Goal: Task Accomplishment & Management: Use online tool/utility

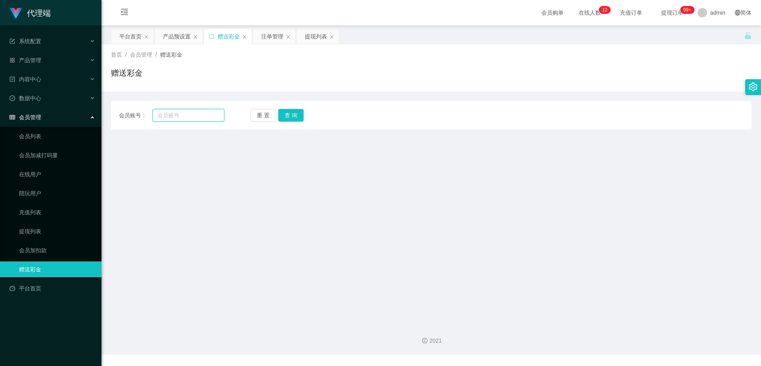
click at [164, 112] on input "text" at bounding box center [189, 115] width 72 height 13
paste input "96776345"
type input "96776345"
click at [297, 115] on button "查 询" at bounding box center [290, 115] width 25 height 13
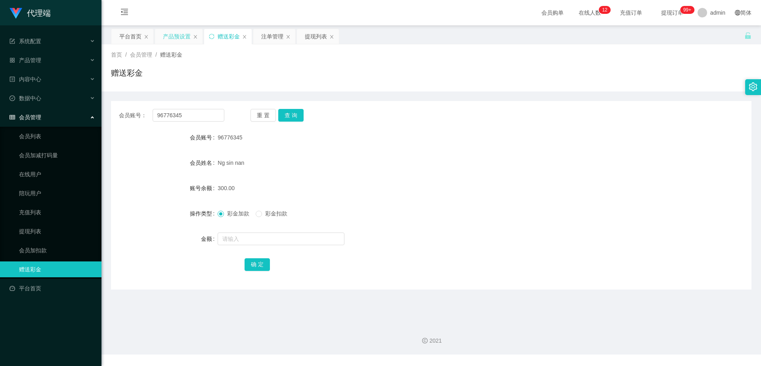
click at [172, 36] on div "产品预设置" at bounding box center [177, 36] width 28 height 15
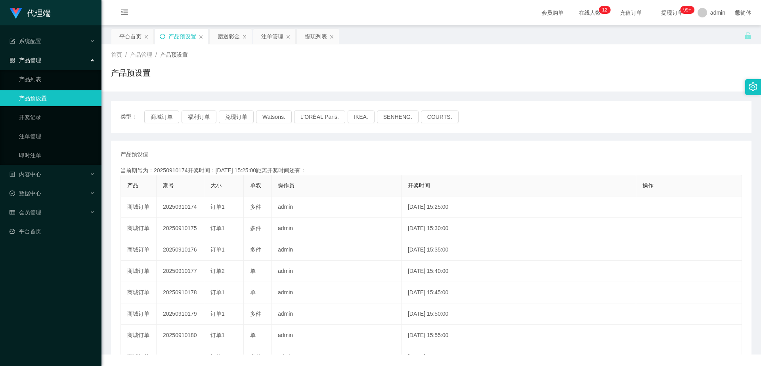
click at [160, 36] on icon "图标: sync" at bounding box center [163, 37] width 6 height 6
drag, startPoint x: 226, startPoint y: 32, endPoint x: 258, endPoint y: 57, distance: 40.4
click at [226, 32] on div "赠送彩金" at bounding box center [228, 36] width 22 height 15
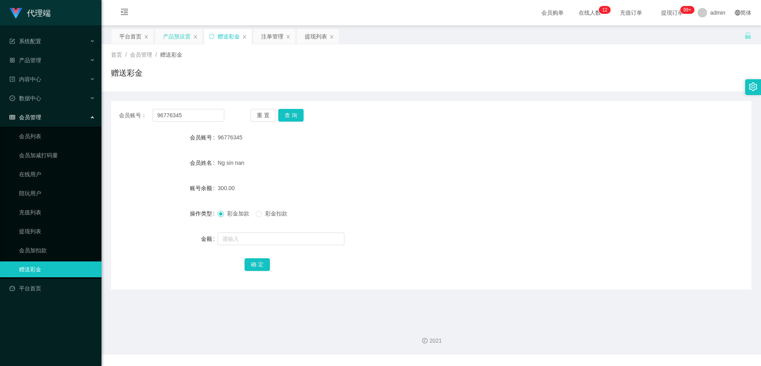
click at [292, 122] on div "会员账号： 96776345 重 置 查 询 会员账号 96776345 会员姓名 [PERSON_NAME] sin nan 账号余额 300.00 操作类…" at bounding box center [431, 195] width 640 height 189
click at [294, 118] on button "查 询" at bounding box center [290, 115] width 25 height 13
click at [128, 31] on div "平台首页" at bounding box center [130, 36] width 22 height 15
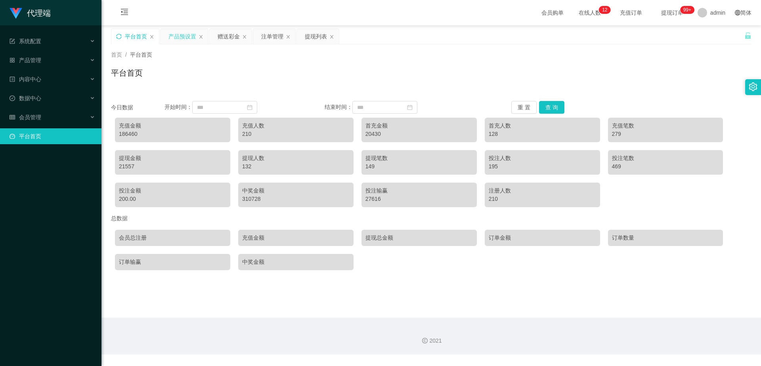
click at [121, 36] on icon "图标: sync" at bounding box center [119, 37] width 6 height 6
drag, startPoint x: 180, startPoint y: 38, endPoint x: 163, endPoint y: 36, distance: 16.7
click at [179, 38] on div "产品预设置" at bounding box center [182, 36] width 28 height 15
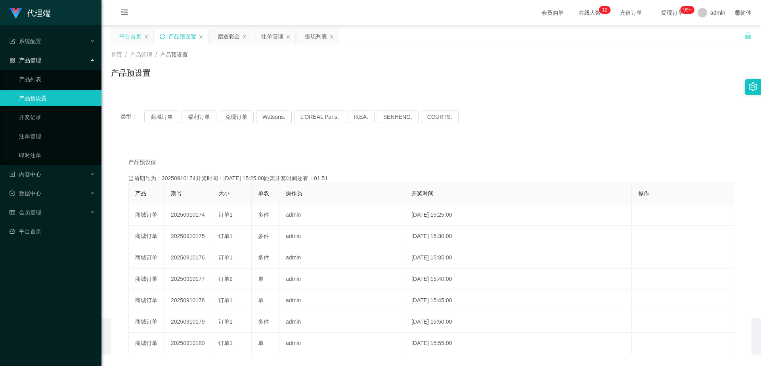
click at [161, 36] on icon "图标: sync" at bounding box center [163, 37] width 6 height 6
click at [223, 34] on div "赠送彩金" at bounding box center [228, 36] width 22 height 15
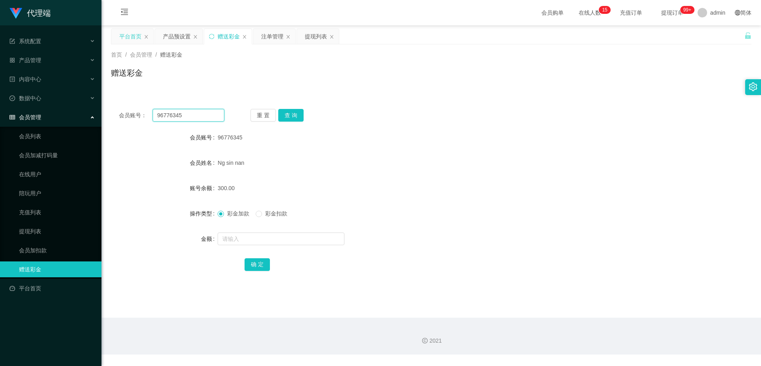
drag, startPoint x: 195, startPoint y: 119, endPoint x: 148, endPoint y: 114, distance: 47.4
click at [148, 114] on div "会员账号： 96776345" at bounding box center [171, 115] width 105 height 13
drag, startPoint x: 166, startPoint y: 34, endPoint x: 173, endPoint y: 37, distance: 8.2
click at [166, 34] on div "产品预设置" at bounding box center [177, 36] width 28 height 15
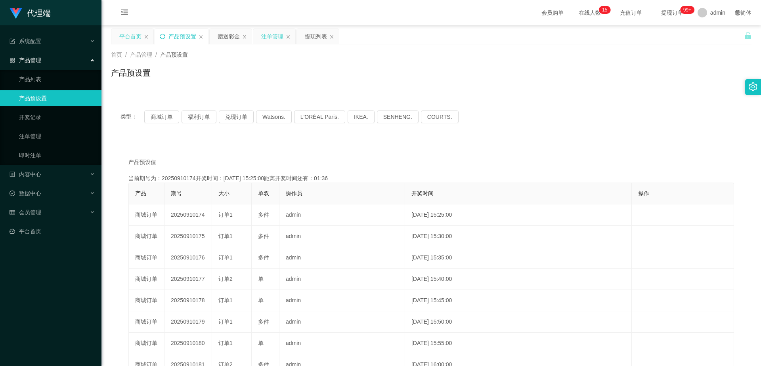
click at [270, 35] on div "注单管理" at bounding box center [272, 36] width 22 height 15
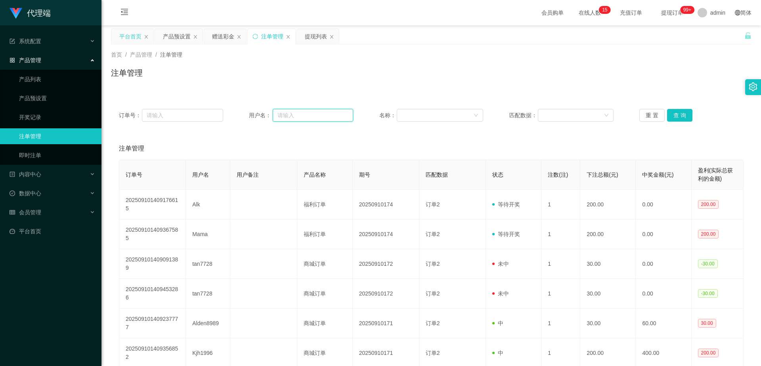
click at [299, 120] on input "text" at bounding box center [313, 115] width 80 height 13
paste input "96776345"
type input "96776345"
click at [675, 114] on button "查 询" at bounding box center [679, 115] width 25 height 13
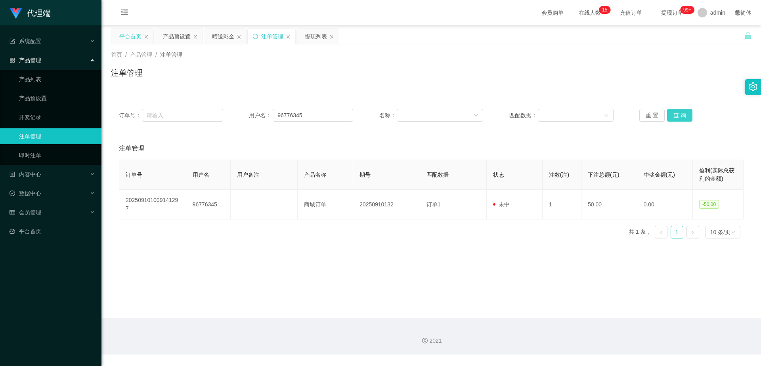
click at [675, 114] on button "查 询" at bounding box center [679, 115] width 25 height 13
click at [675, 116] on button "查 询" at bounding box center [679, 115] width 25 height 13
click at [675, 116] on button "查 询" at bounding box center [684, 115] width 34 height 13
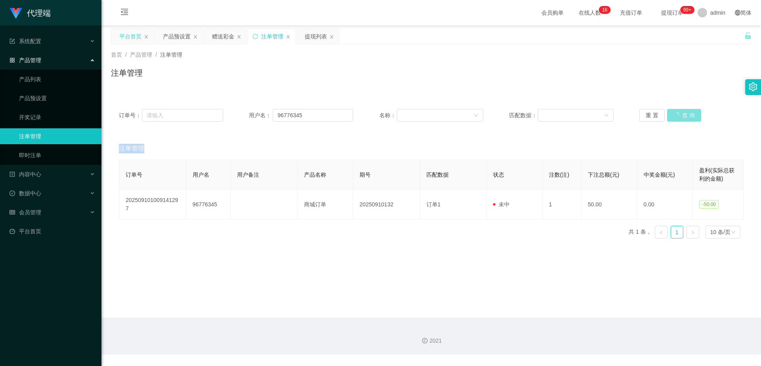
click at [675, 116] on div "重 置 查 询" at bounding box center [691, 115] width 104 height 13
click at [675, 116] on button "查 询" at bounding box center [679, 115] width 25 height 13
click at [673, 113] on button "查 询" at bounding box center [679, 115] width 25 height 13
click at [227, 37] on div "赠送彩金" at bounding box center [223, 36] width 22 height 15
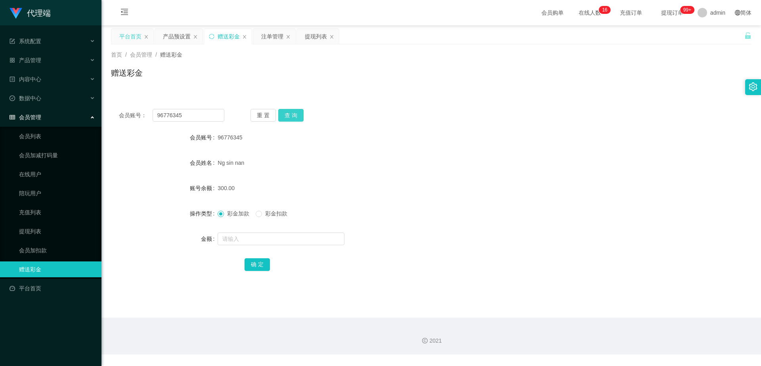
click at [292, 115] on button "查 询" at bounding box center [290, 115] width 25 height 13
click at [296, 111] on button "查 询" at bounding box center [290, 115] width 25 height 13
click at [293, 114] on button "查 询" at bounding box center [290, 115] width 25 height 13
drag, startPoint x: 194, startPoint y: 116, endPoint x: 153, endPoint y: 116, distance: 41.6
click at [153, 116] on input "96776345" at bounding box center [189, 115] width 72 height 13
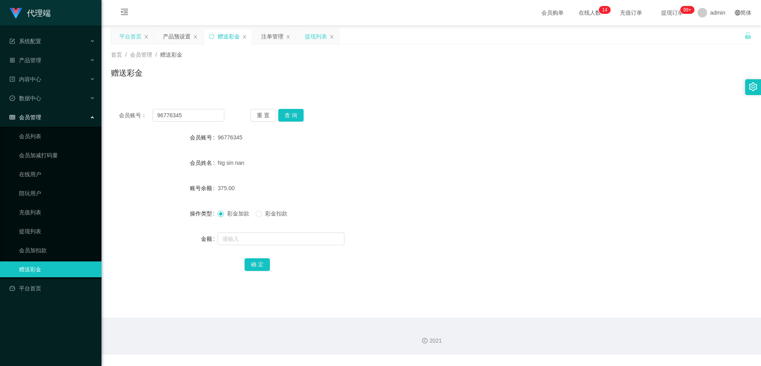
click at [315, 38] on div "提现列表" at bounding box center [316, 36] width 22 height 15
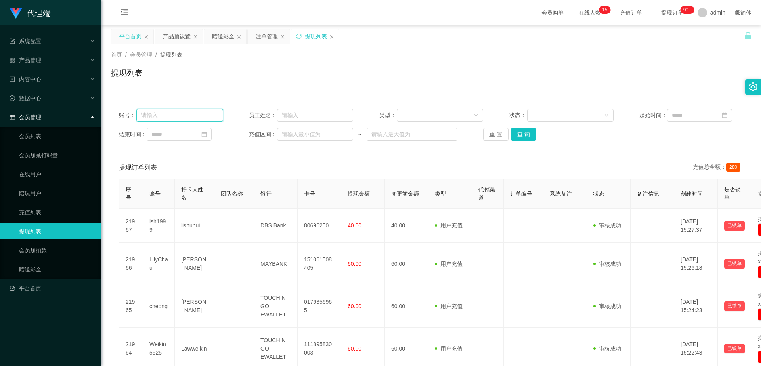
click at [183, 117] on input "text" at bounding box center [179, 115] width 87 height 13
paste input "96776345"
type input "96776345"
click at [521, 136] on button "查 询" at bounding box center [523, 134] width 25 height 13
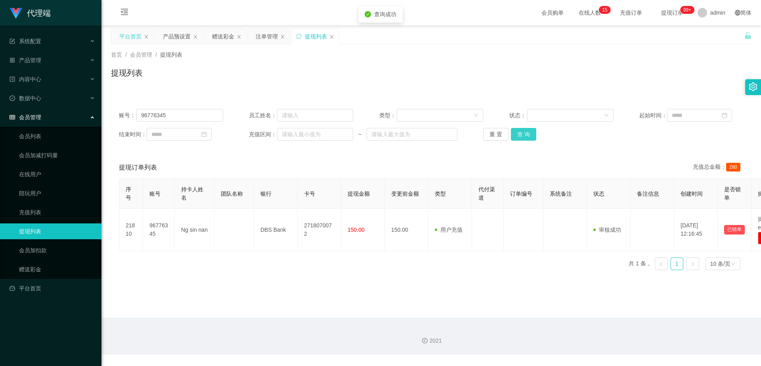
click at [521, 136] on button "查 询" at bounding box center [523, 134] width 25 height 13
click at [521, 136] on div "重 置 查 询" at bounding box center [535, 134] width 104 height 13
click at [521, 136] on button "查 询" at bounding box center [523, 134] width 25 height 13
click at [521, 136] on div "重 置 查 询" at bounding box center [535, 134] width 104 height 13
click at [521, 136] on button "查 询" at bounding box center [523, 134] width 25 height 13
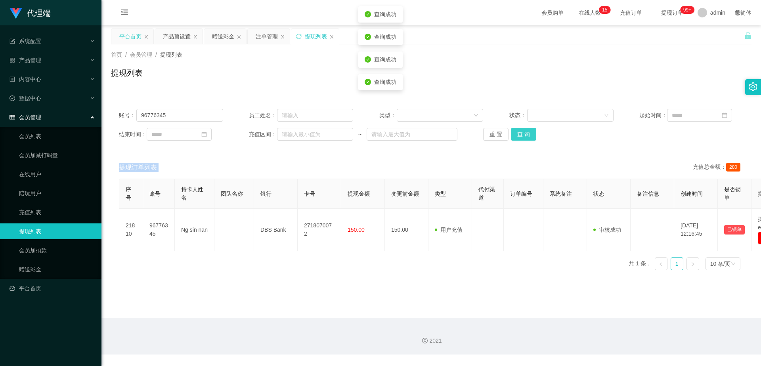
click at [521, 136] on button "查 询" at bounding box center [523, 134] width 25 height 13
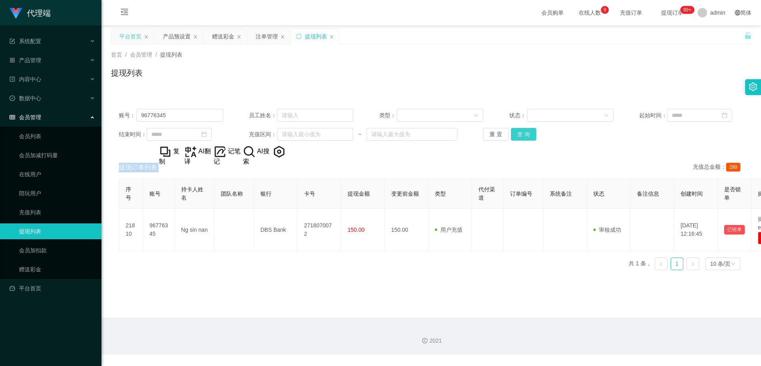
click at [515, 134] on button "查 询" at bounding box center [523, 134] width 25 height 13
click at [219, 38] on div "赠送彩金" at bounding box center [223, 36] width 22 height 15
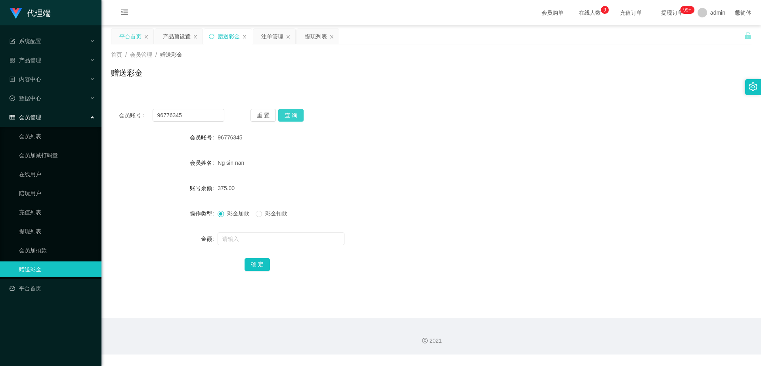
click at [292, 114] on button "查 询" at bounding box center [290, 115] width 25 height 13
drag, startPoint x: 123, startPoint y: 40, endPoint x: 148, endPoint y: 48, distance: 26.4
click at [123, 40] on div "平台首页" at bounding box center [130, 36] width 22 height 15
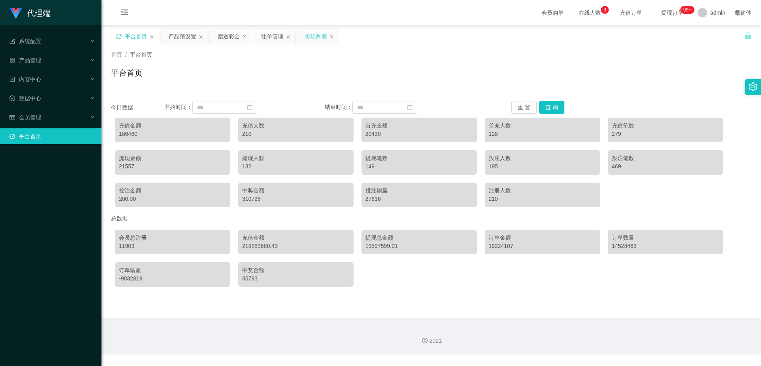
click at [316, 38] on div "提现列表" at bounding box center [316, 36] width 22 height 15
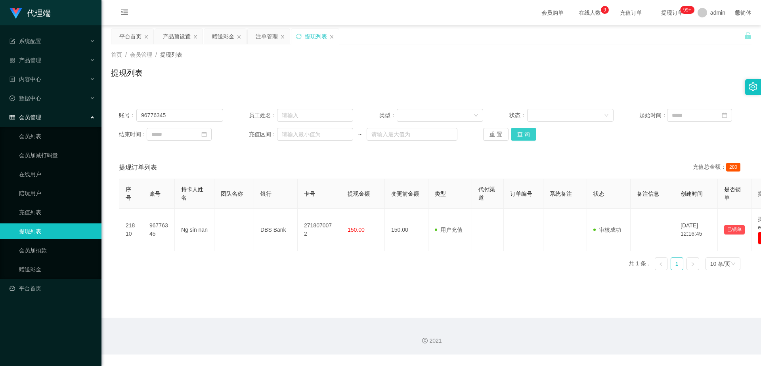
click at [525, 135] on button "查 询" at bounding box center [523, 134] width 25 height 13
click at [168, 37] on div "产品预设置" at bounding box center [177, 36] width 28 height 15
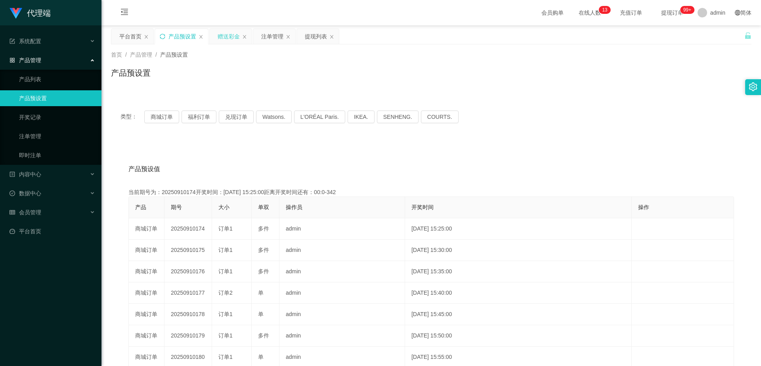
click at [230, 38] on div "赠送彩金" at bounding box center [228, 36] width 22 height 15
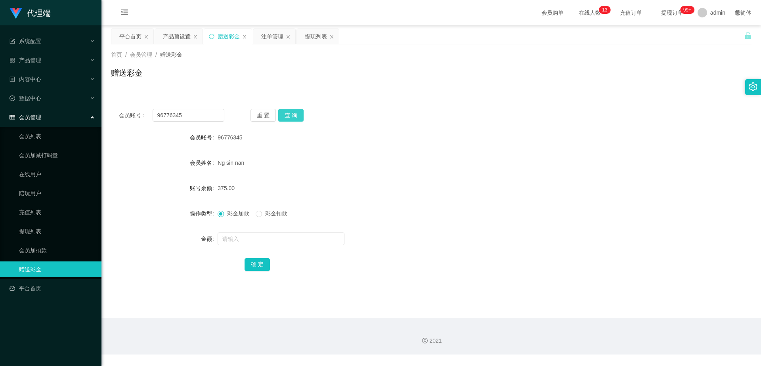
click at [297, 118] on button "查 询" at bounding box center [290, 115] width 25 height 13
click at [318, 38] on div "提现列表" at bounding box center [316, 36] width 22 height 15
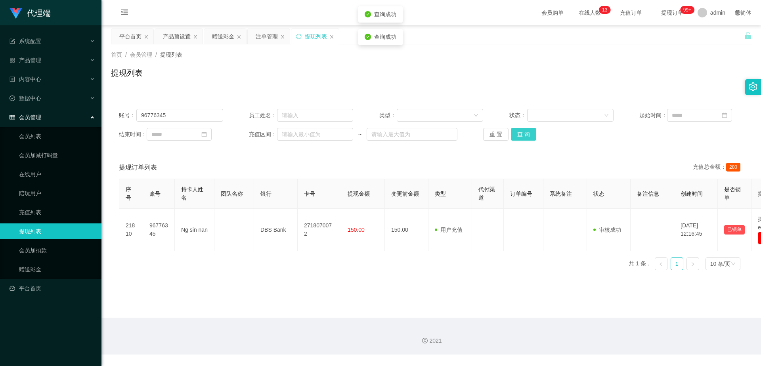
click at [526, 132] on button "查 询" at bounding box center [523, 134] width 25 height 13
click at [526, 132] on div "重 置 查 询" at bounding box center [535, 134] width 104 height 13
click at [526, 132] on button "查 询" at bounding box center [523, 134] width 25 height 13
drag, startPoint x: 526, startPoint y: 132, endPoint x: 542, endPoint y: 124, distance: 18.1
click at [526, 132] on div "重 置 查 询" at bounding box center [535, 134] width 104 height 13
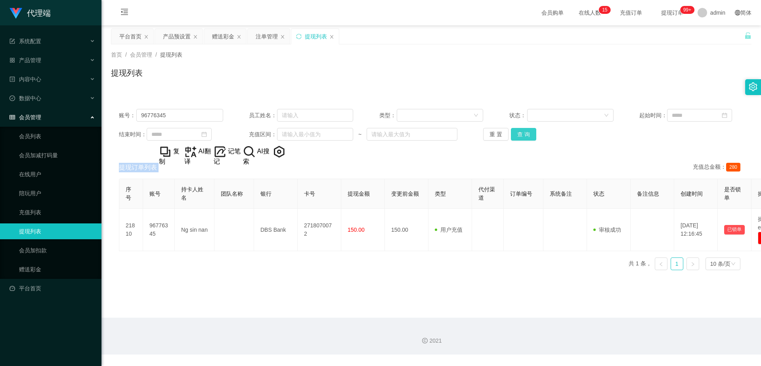
click at [520, 135] on button "查 询" at bounding box center [523, 134] width 25 height 13
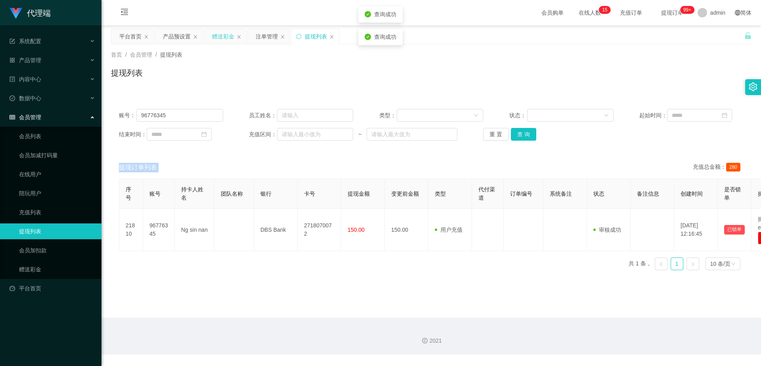
click at [227, 37] on div "赠送彩金" at bounding box center [223, 36] width 22 height 15
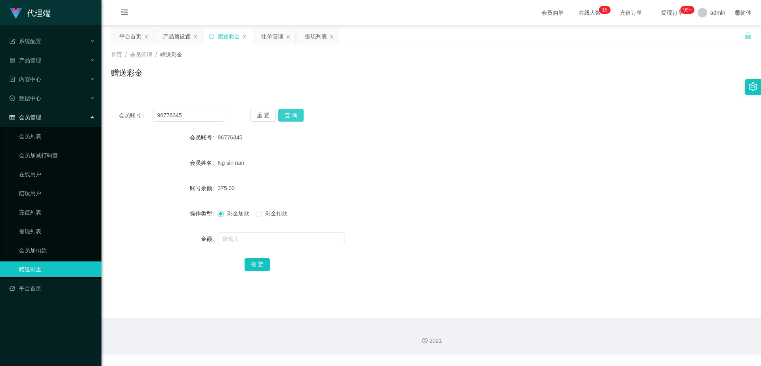
click at [294, 114] on button "查 询" at bounding box center [290, 115] width 25 height 13
click at [294, 114] on div "重 置 查 询" at bounding box center [302, 115] width 105 height 13
click at [310, 97] on div "会员账号： 96776345 重 置 查 询 会员账号 96776345 会员姓名 [PERSON_NAME] sin nan 账号余额 375.00 操作类…" at bounding box center [431, 191] width 640 height 198
click at [289, 119] on button "查 询" at bounding box center [290, 115] width 25 height 13
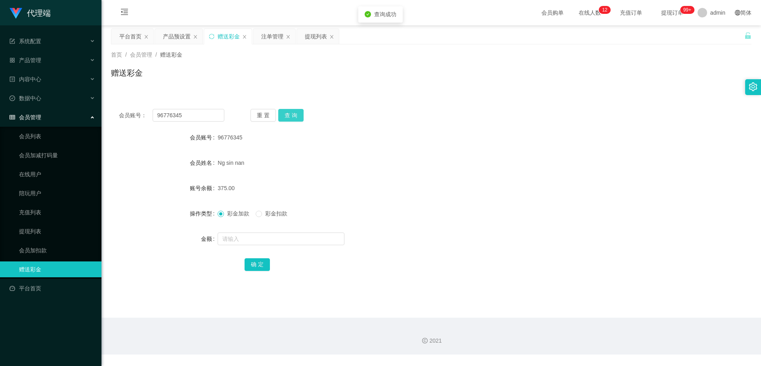
click at [291, 118] on button "查 询" at bounding box center [290, 115] width 25 height 13
click at [164, 38] on div "产品预设置" at bounding box center [177, 36] width 28 height 15
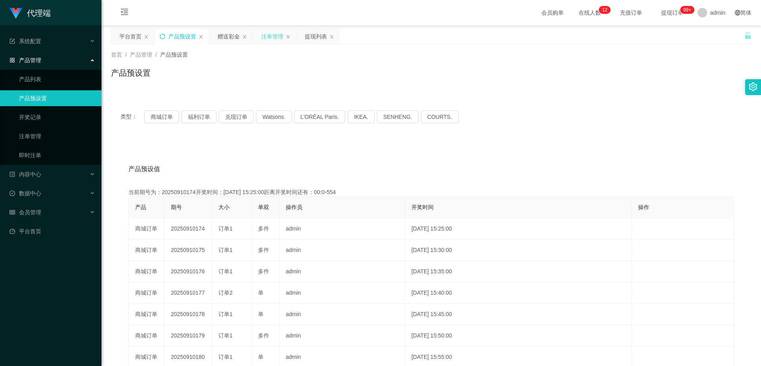
click at [294, 35] on div "注单管理" at bounding box center [274, 36] width 42 height 15
drag, startPoint x: 306, startPoint y: 34, endPoint x: 332, endPoint y: 40, distance: 27.3
click at [306, 34] on div "提现列表" at bounding box center [316, 36] width 22 height 15
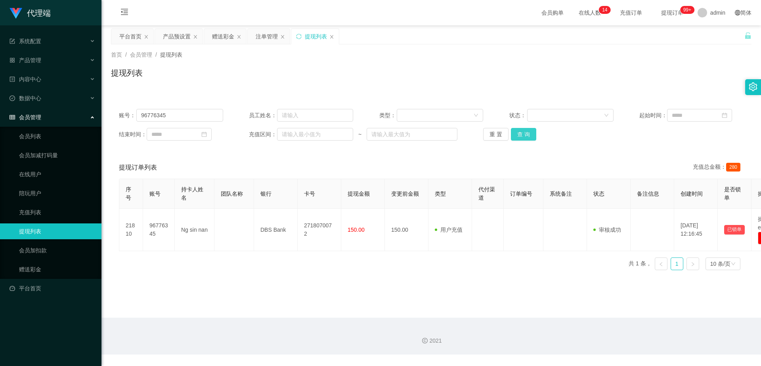
click at [521, 135] on button "查 询" at bounding box center [523, 134] width 25 height 13
click at [219, 44] on div "赠送彩金" at bounding box center [224, 44] width 29 height 30
click at [513, 140] on button "查 询" at bounding box center [523, 134] width 25 height 13
click at [522, 133] on button "查 询" at bounding box center [523, 134] width 25 height 13
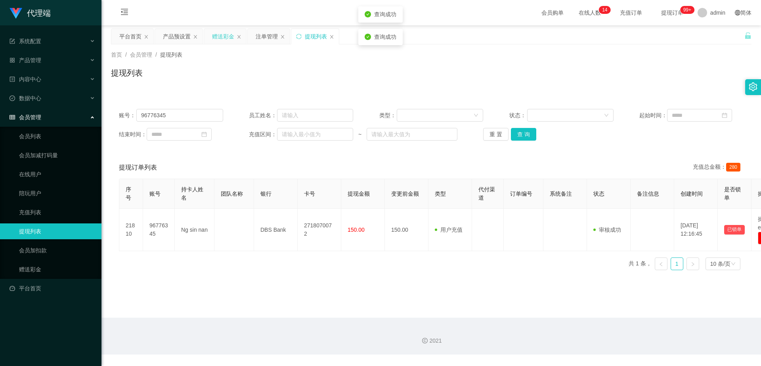
click at [219, 36] on div "赠送彩金" at bounding box center [223, 36] width 22 height 15
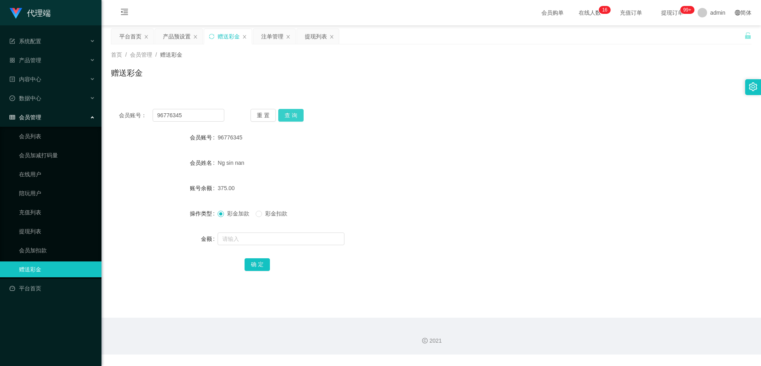
click at [293, 114] on button "查 询" at bounding box center [290, 115] width 25 height 13
click at [177, 38] on div "产品预设置" at bounding box center [177, 36] width 28 height 15
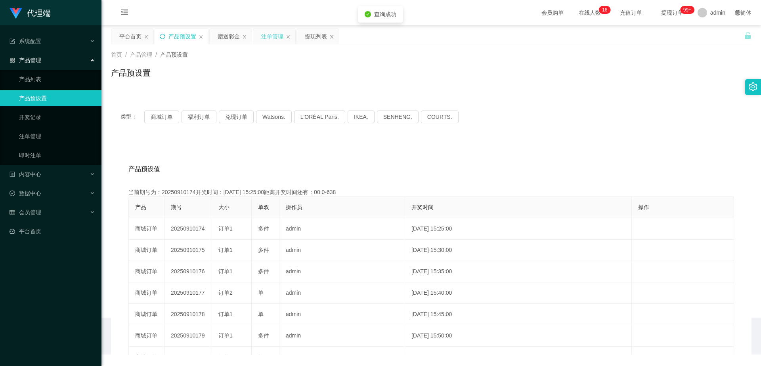
click at [265, 38] on div "注单管理" at bounding box center [272, 36] width 22 height 15
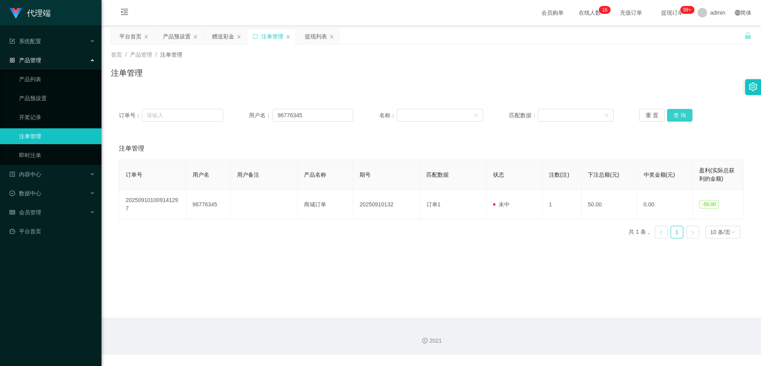
click at [680, 111] on button "查 询" at bounding box center [679, 115] width 25 height 13
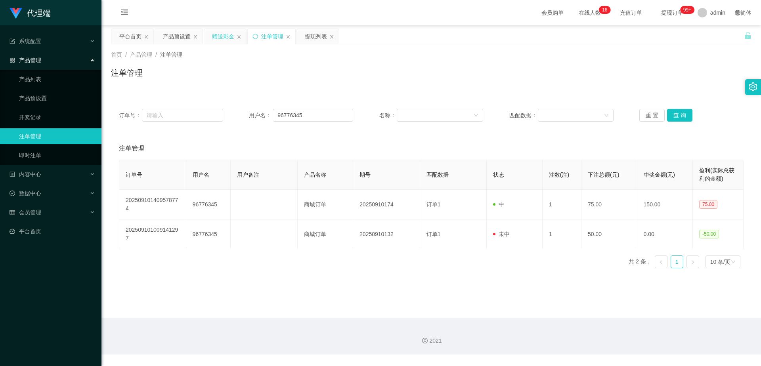
click at [213, 38] on div "赠送彩金" at bounding box center [223, 36] width 22 height 15
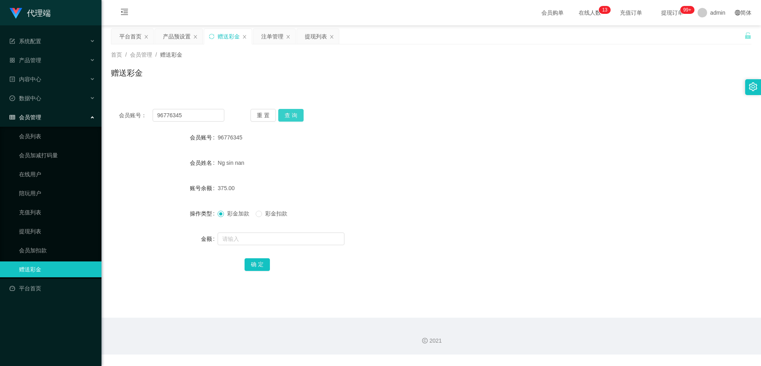
click at [294, 114] on button "查 询" at bounding box center [290, 115] width 25 height 13
click at [290, 116] on button "查 询" at bounding box center [290, 115] width 25 height 13
click at [313, 35] on div "提现列表" at bounding box center [316, 36] width 22 height 15
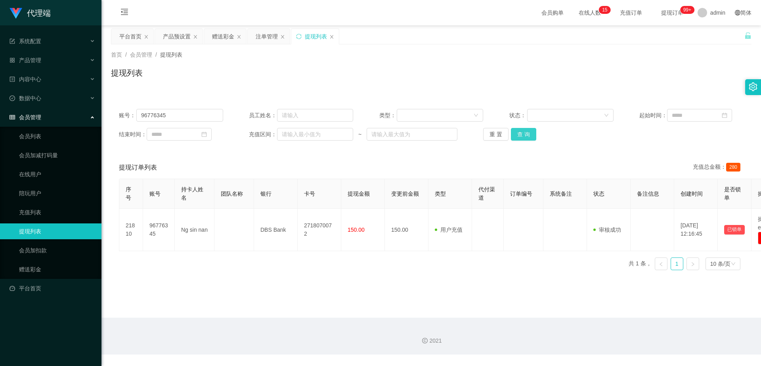
click at [523, 137] on button "查 询" at bounding box center [523, 134] width 25 height 13
click at [523, 135] on button "查 询" at bounding box center [523, 134] width 25 height 13
click at [217, 36] on div "赠送彩金" at bounding box center [223, 36] width 22 height 15
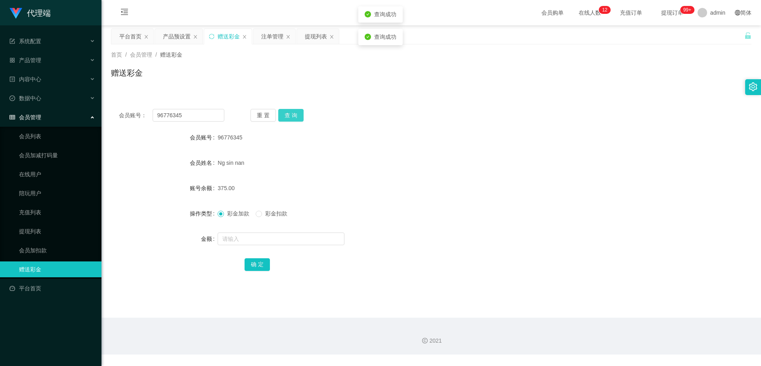
click at [292, 117] on button "查 询" at bounding box center [290, 115] width 25 height 13
click at [289, 118] on button "查 询" at bounding box center [290, 115] width 25 height 13
click at [314, 40] on div "提现列表" at bounding box center [316, 36] width 22 height 15
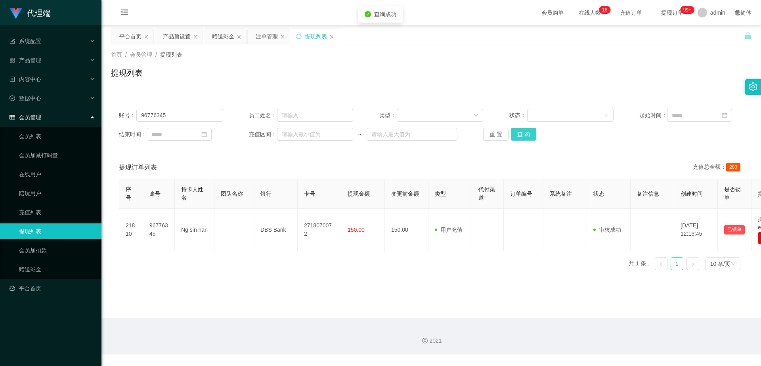
click at [523, 138] on button "查 询" at bounding box center [523, 134] width 25 height 13
drag, startPoint x: 523, startPoint y: 138, endPoint x: 534, endPoint y: 133, distance: 11.5
click at [525, 139] on button "查 询" at bounding box center [523, 134] width 25 height 13
click at [525, 131] on button "查 询" at bounding box center [523, 134] width 25 height 13
click at [227, 36] on div "赠送彩金" at bounding box center [223, 36] width 22 height 15
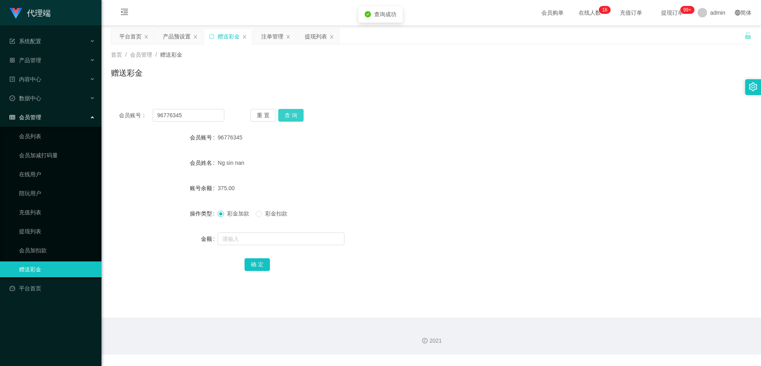
click at [297, 110] on button "查 询" at bounding box center [290, 115] width 25 height 13
click at [297, 111] on button "查 询" at bounding box center [290, 115] width 25 height 13
click at [297, 110] on button "查 询" at bounding box center [290, 115] width 25 height 13
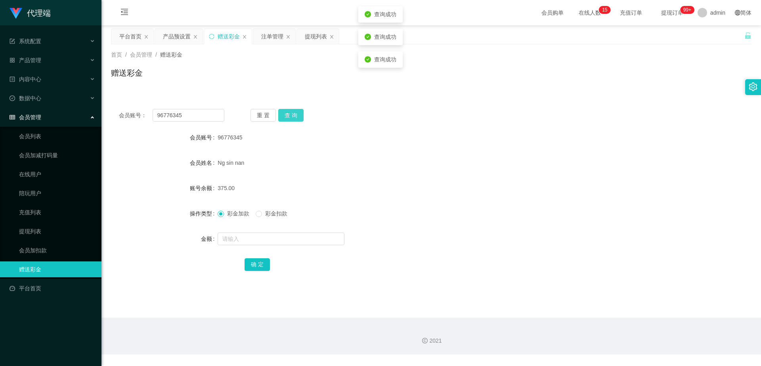
click at [297, 110] on button "查 询" at bounding box center [290, 115] width 25 height 13
click at [297, 108] on div "会员账号： 96776345 重 置 查 询 会员账号 96776345 会员姓名 [PERSON_NAME] sin nan 账号余额 375.00 操作类…" at bounding box center [431, 195] width 640 height 189
drag, startPoint x: 316, startPoint y: 95, endPoint x: 303, endPoint y: 104, distance: 16.4
click at [316, 95] on div "会员账号： 96776345 重 置 查 询 会员账号 96776345 会员姓名 [PERSON_NAME] sin nan 账号余额 375.00 操作类…" at bounding box center [431, 191] width 640 height 198
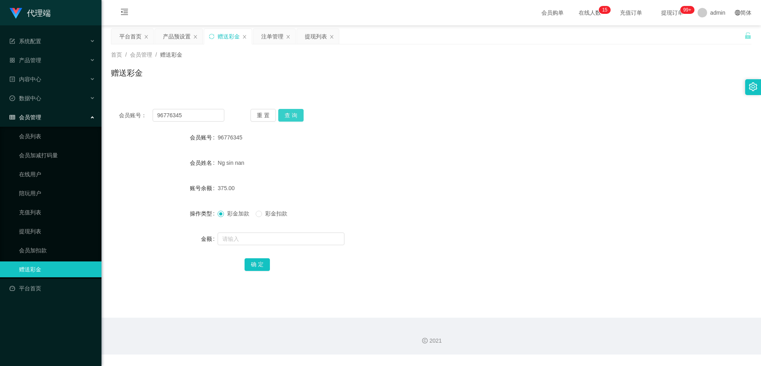
click at [290, 115] on button "查 询" at bounding box center [290, 115] width 25 height 13
click at [294, 113] on button "查 询" at bounding box center [290, 115] width 25 height 13
click at [294, 113] on div "重 置 查 询" at bounding box center [302, 115] width 105 height 13
click at [294, 113] on button "查 询" at bounding box center [290, 115] width 25 height 13
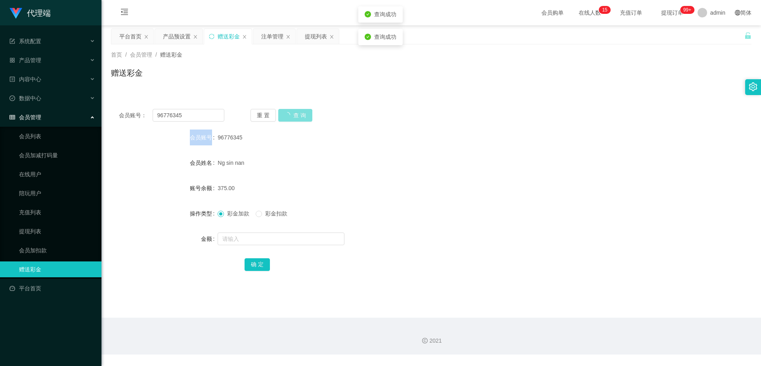
click at [294, 113] on div "重 置 查 询" at bounding box center [302, 115] width 105 height 13
click at [294, 113] on button "查 询" at bounding box center [290, 115] width 25 height 13
click at [294, 113] on div "重 置 查 询" at bounding box center [302, 115] width 105 height 13
click at [294, 113] on button "查 询" at bounding box center [290, 115] width 25 height 13
drag, startPoint x: 318, startPoint y: 30, endPoint x: 321, endPoint y: 46, distance: 16.0
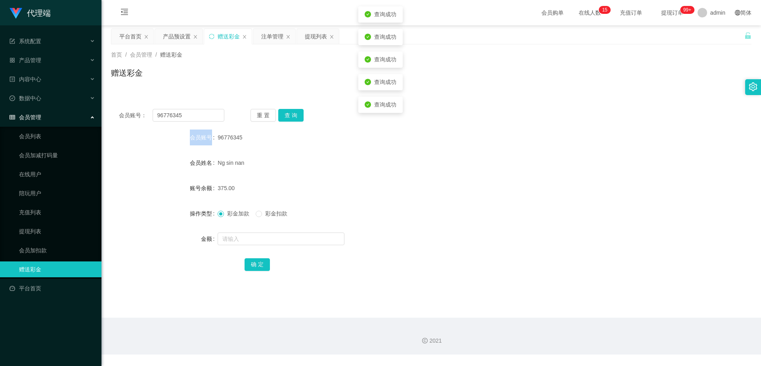
click at [318, 30] on div "提现列表" at bounding box center [316, 36] width 22 height 15
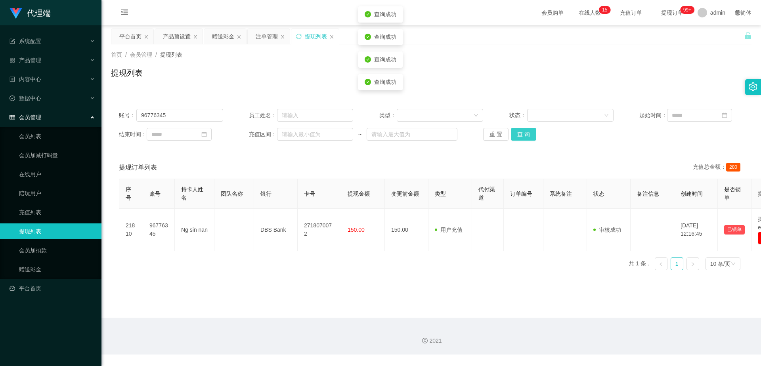
click at [523, 139] on button "查 询" at bounding box center [523, 134] width 25 height 13
click at [523, 139] on div "重 置 查 询" at bounding box center [535, 134] width 104 height 13
click at [523, 139] on button "查 询" at bounding box center [523, 134] width 25 height 13
click at [523, 139] on div "重 置 查 询" at bounding box center [535, 134] width 104 height 13
click at [523, 139] on button "查 询" at bounding box center [523, 134] width 25 height 13
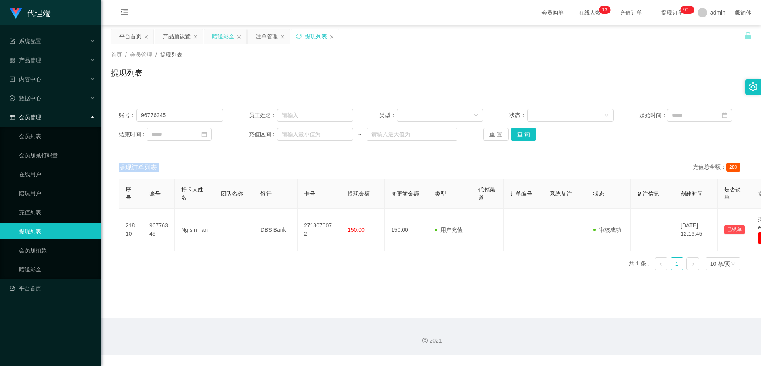
click at [234, 34] on div "赠送彩金" at bounding box center [225, 36] width 42 height 15
click at [220, 33] on div "赠送彩金" at bounding box center [223, 36] width 22 height 15
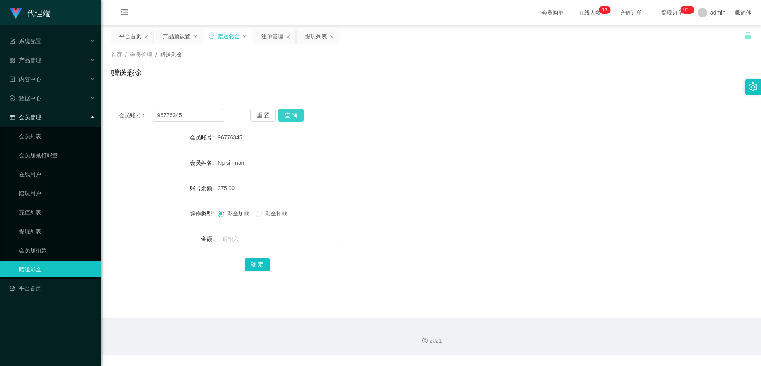
click at [300, 113] on button "查 询" at bounding box center [290, 115] width 25 height 13
click at [300, 113] on div "重 置 查 询" at bounding box center [302, 115] width 105 height 13
click at [291, 117] on button "查 询" at bounding box center [290, 115] width 25 height 13
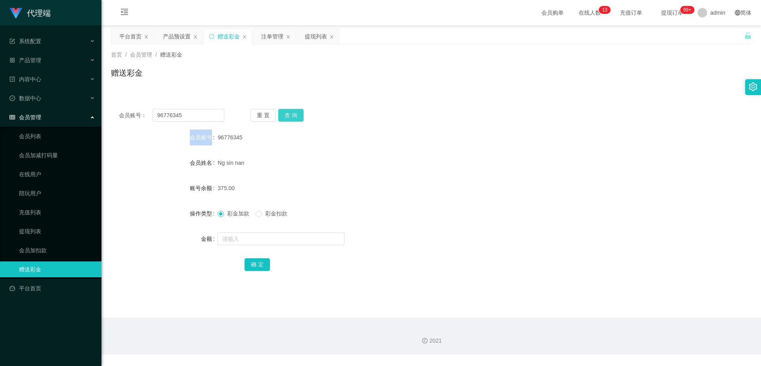
click at [292, 118] on button "查 询" at bounding box center [290, 115] width 25 height 13
click at [299, 111] on button "查 询" at bounding box center [290, 115] width 25 height 13
drag, startPoint x: 311, startPoint y: 37, endPoint x: 313, endPoint y: 43, distance: 6.1
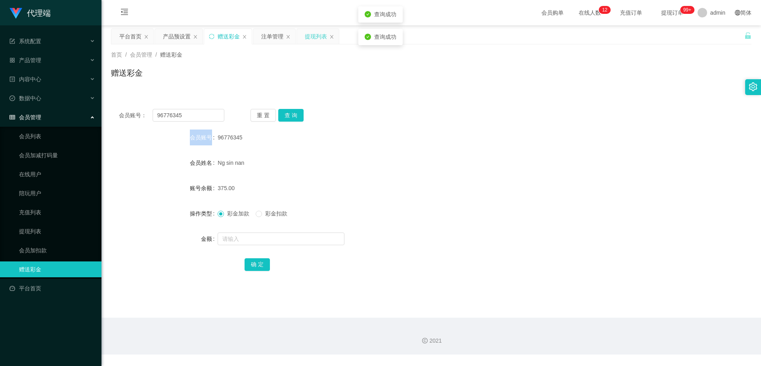
click at [312, 37] on div "提现列表" at bounding box center [316, 36] width 22 height 15
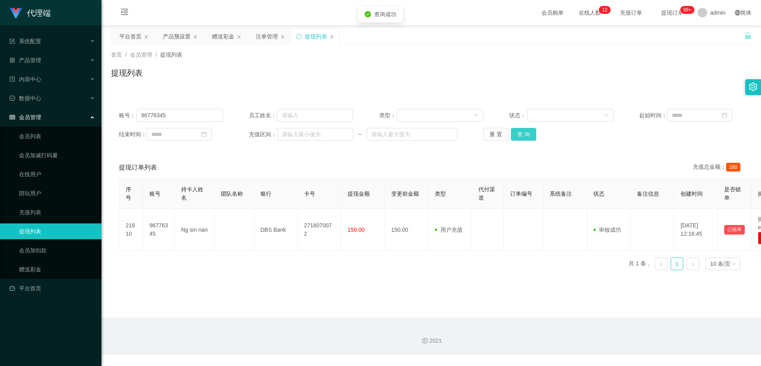
click at [519, 135] on button "查 询" at bounding box center [523, 134] width 25 height 13
click at [519, 135] on div "重 置 查 询" at bounding box center [535, 134] width 104 height 13
click at [519, 135] on button "查 询" at bounding box center [523, 134] width 25 height 13
click at [531, 140] on button "查 询" at bounding box center [523, 134] width 25 height 13
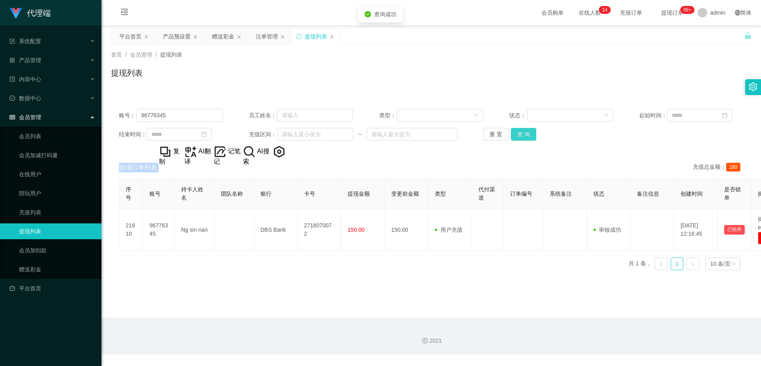
click at [529, 139] on button "查 询" at bounding box center [523, 134] width 25 height 13
click at [222, 35] on div "赠送彩金" at bounding box center [223, 36] width 22 height 15
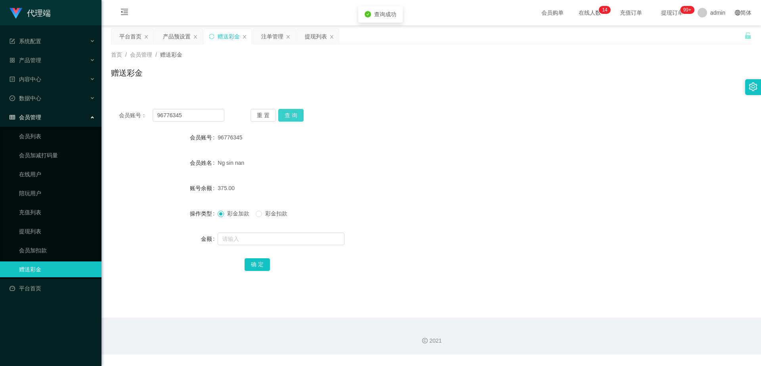
click at [299, 117] on button "查 询" at bounding box center [290, 115] width 25 height 13
click at [289, 114] on button "查 询" at bounding box center [290, 115] width 25 height 13
click at [289, 114] on button "查 询" at bounding box center [295, 115] width 34 height 13
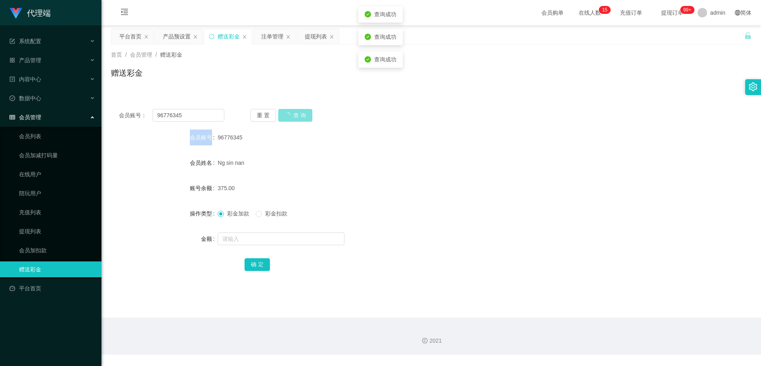
click at [289, 114] on div "重 置 查 询" at bounding box center [302, 115] width 105 height 13
click at [290, 166] on div "Ng sin nan" at bounding box center [404, 163] width 374 height 16
click at [288, 119] on button "查 询" at bounding box center [290, 115] width 25 height 13
click at [288, 119] on div "重 置 查 询" at bounding box center [302, 115] width 105 height 13
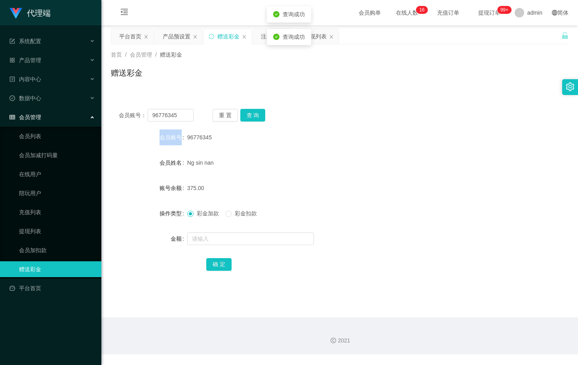
click at [288, 118] on div "会员账号： 96776345 重 置 查 询" at bounding box center [340, 115] width 458 height 13
click at [360, 86] on div "首页 / 会员管理 / 赠送彩金 / 赠送彩金" at bounding box center [339, 67] width 477 height 47
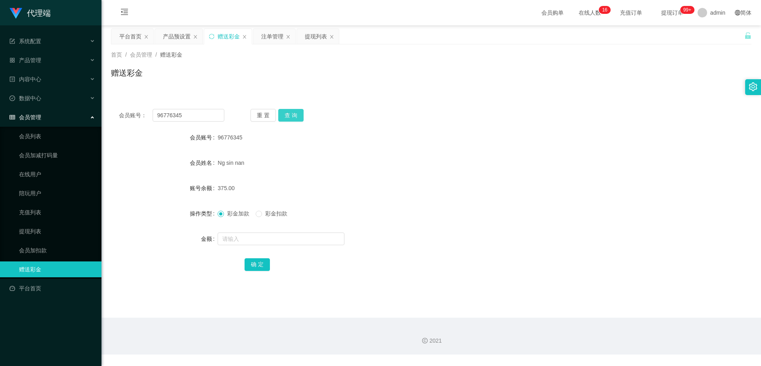
click at [291, 112] on button "查 询" at bounding box center [290, 115] width 25 height 13
click at [287, 113] on button "查 询" at bounding box center [290, 115] width 25 height 13
click at [287, 113] on button "查 询" at bounding box center [295, 115] width 34 height 13
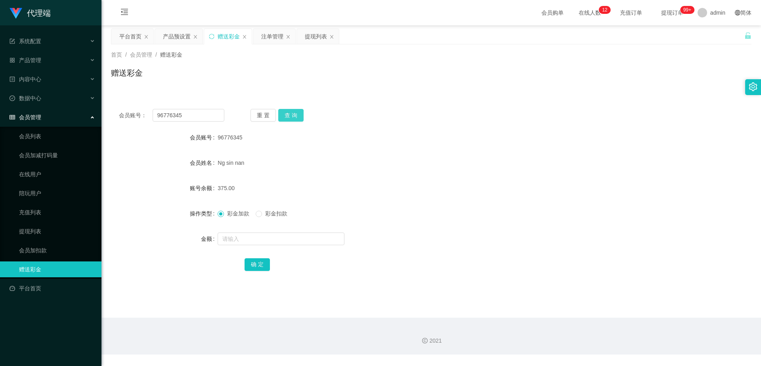
click at [297, 117] on button "查 询" at bounding box center [290, 115] width 25 height 13
click at [292, 116] on button "查 询" at bounding box center [290, 115] width 25 height 13
click at [292, 115] on div "重 置 查 询" at bounding box center [302, 115] width 105 height 13
click at [292, 115] on button "查 询" at bounding box center [290, 115] width 25 height 13
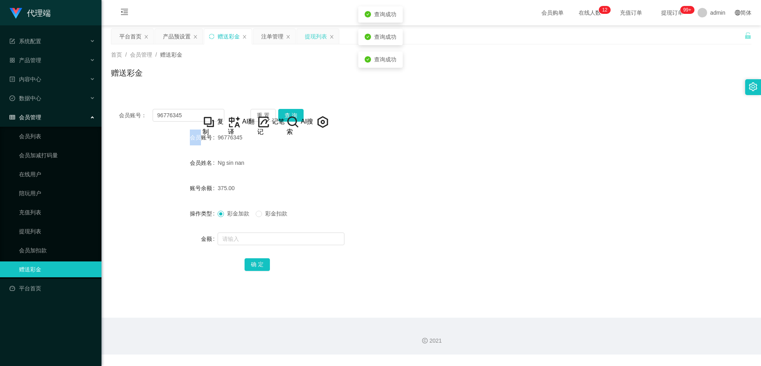
click at [316, 33] on div "提现列表" at bounding box center [316, 36] width 22 height 15
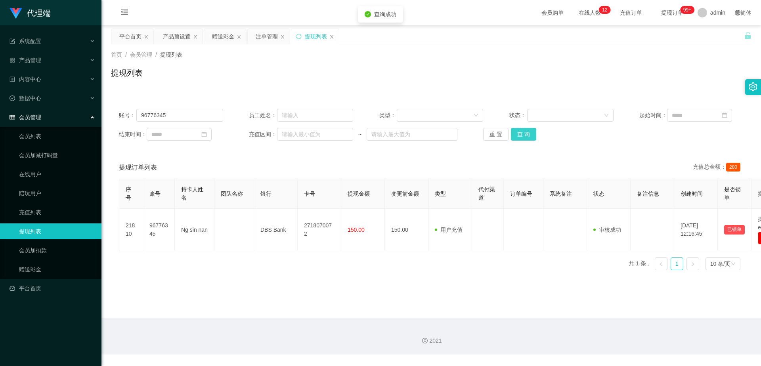
click at [522, 138] on button "查 询" at bounding box center [523, 134] width 25 height 13
click at [522, 138] on div "重 置 查 询" at bounding box center [535, 134] width 104 height 13
click at [522, 138] on button "查 询" at bounding box center [523, 134] width 25 height 13
click at [520, 134] on button "查 询" at bounding box center [523, 134] width 25 height 13
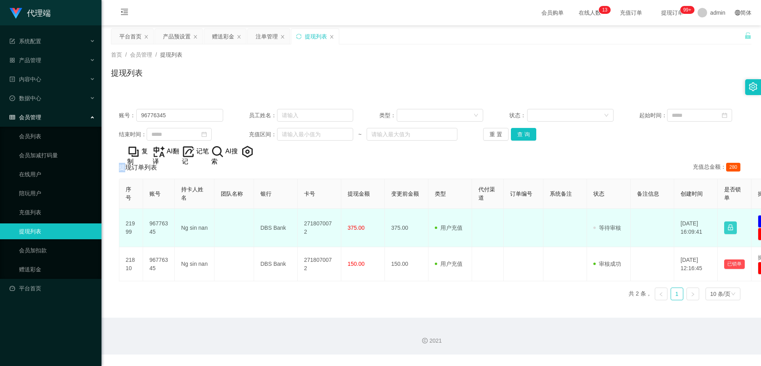
click at [734, 229] on button "button" at bounding box center [730, 227] width 13 height 13
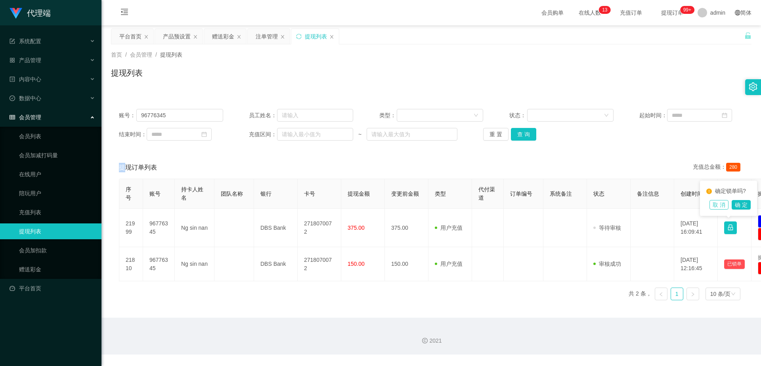
click at [728, 206] on button "取 消" at bounding box center [718, 205] width 19 height 10
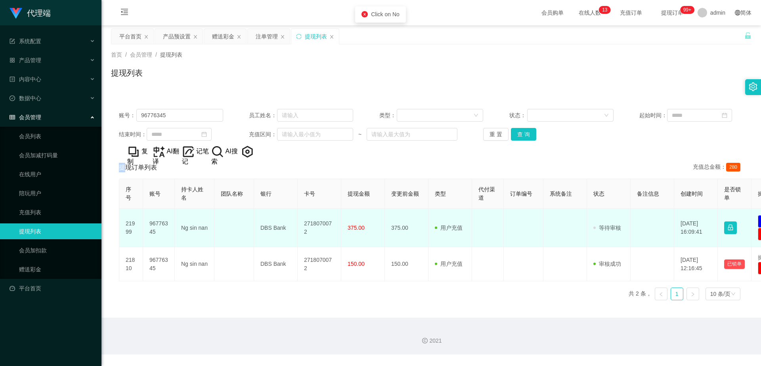
click at [603, 221] on td "审核驳回 审核成功 等待审核" at bounding box center [609, 228] width 44 height 38
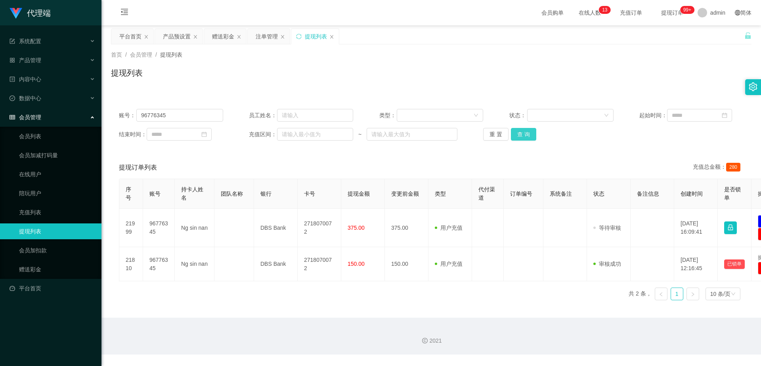
click at [517, 134] on button "查 询" at bounding box center [523, 134] width 25 height 13
click at [41, 62] on div "产品管理" at bounding box center [50, 60] width 101 height 16
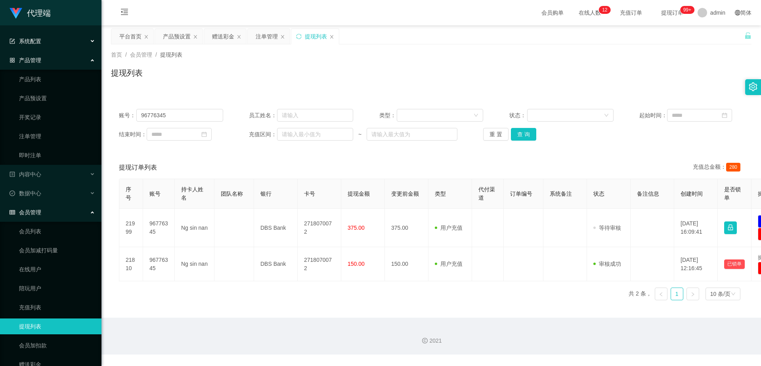
click at [43, 42] on div "系统配置" at bounding box center [50, 41] width 101 height 16
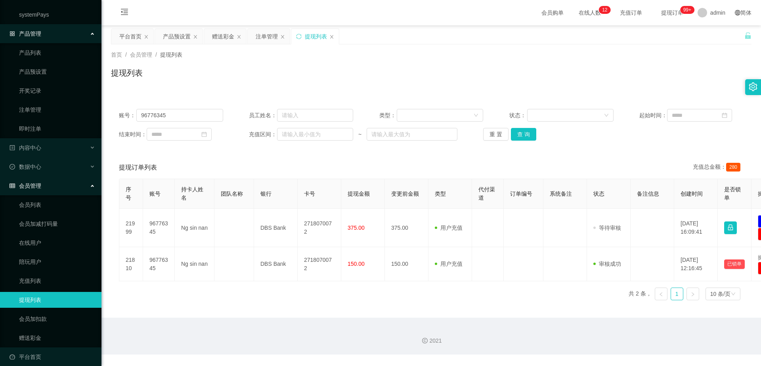
scroll to position [109, 0]
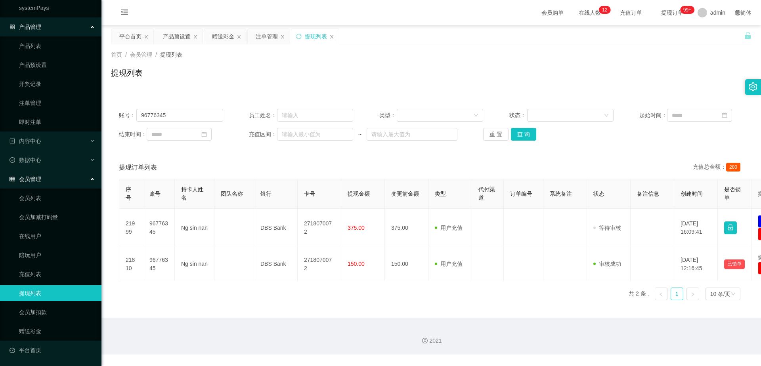
click at [51, 183] on div "会员管理" at bounding box center [50, 179] width 101 height 16
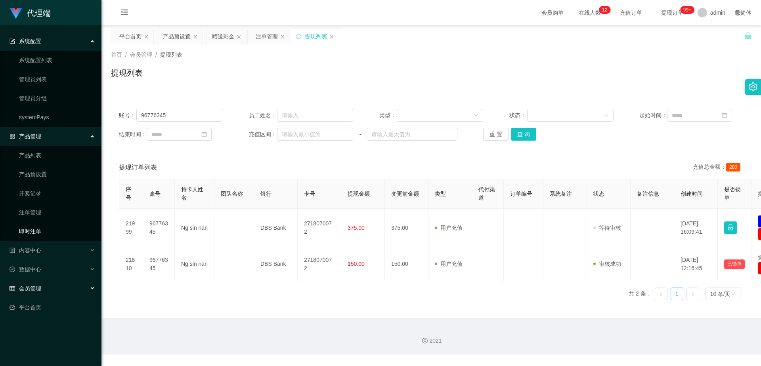
scroll to position [0, 0]
click at [48, 136] on div "产品管理" at bounding box center [50, 136] width 101 height 16
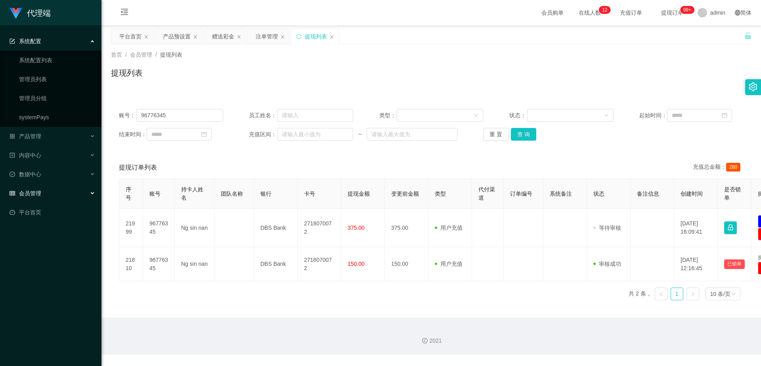
click at [40, 188] on div "会员管理" at bounding box center [50, 193] width 101 height 16
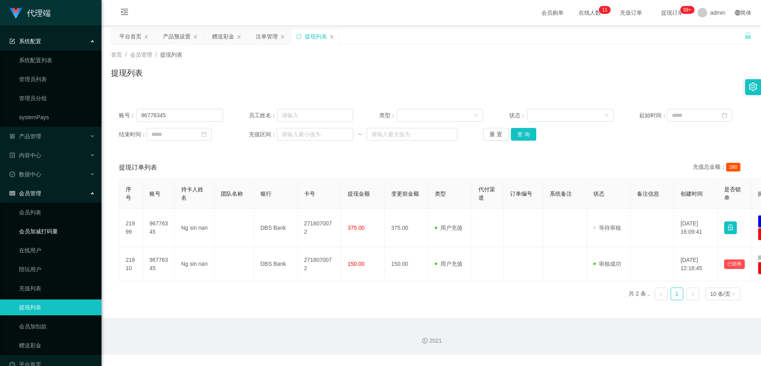
scroll to position [14, 0]
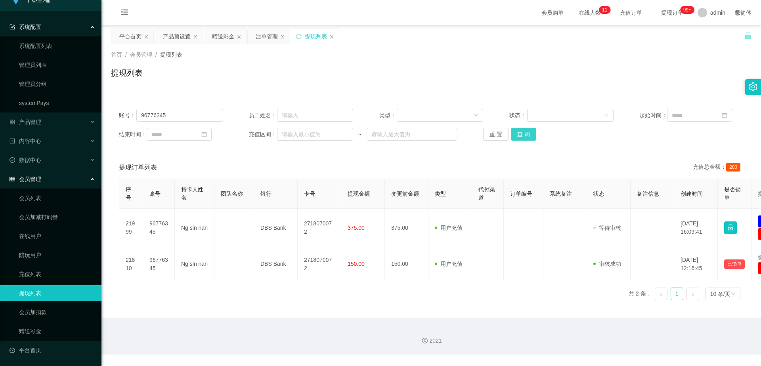
click at [529, 135] on button "查 询" at bounding box center [523, 134] width 25 height 13
click at [217, 41] on div "赠送彩金" at bounding box center [223, 36] width 22 height 15
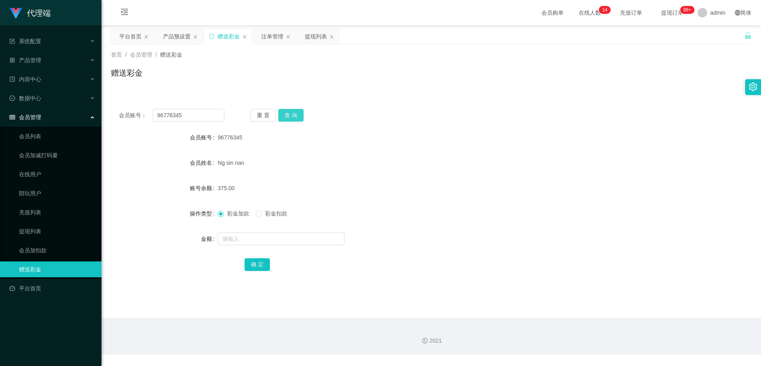
click at [300, 117] on button "查 询" at bounding box center [290, 115] width 25 height 13
click at [175, 35] on div "产品预设置" at bounding box center [177, 36] width 28 height 15
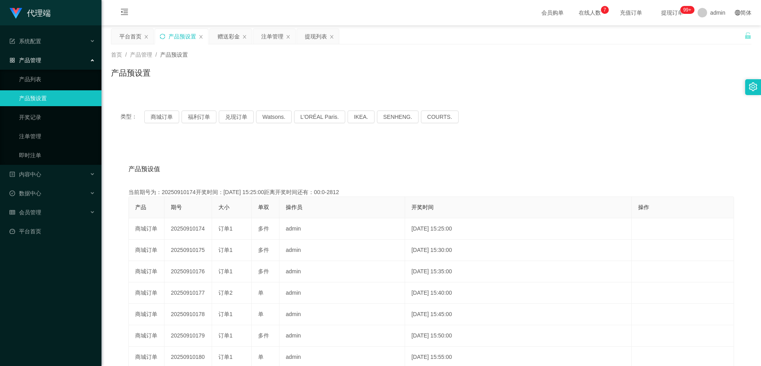
click at [185, 36] on div "产品预设置" at bounding box center [182, 36] width 28 height 15
click at [301, 36] on div "提现列表" at bounding box center [318, 36] width 42 height 15
click at [311, 36] on div "提现列表" at bounding box center [316, 36] width 22 height 15
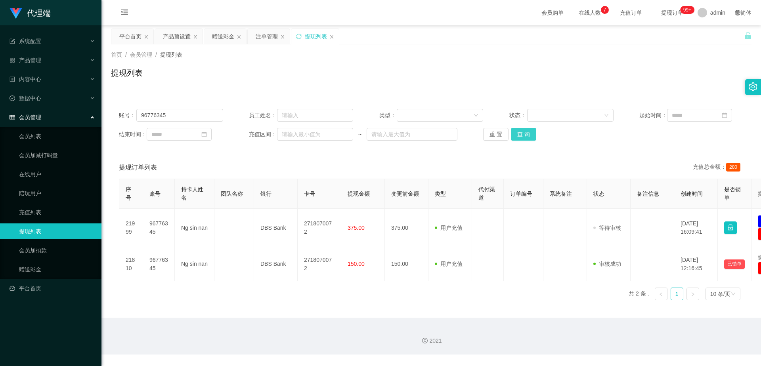
click at [532, 133] on button "查 询" at bounding box center [523, 134] width 25 height 13
